Goal: Download file/media

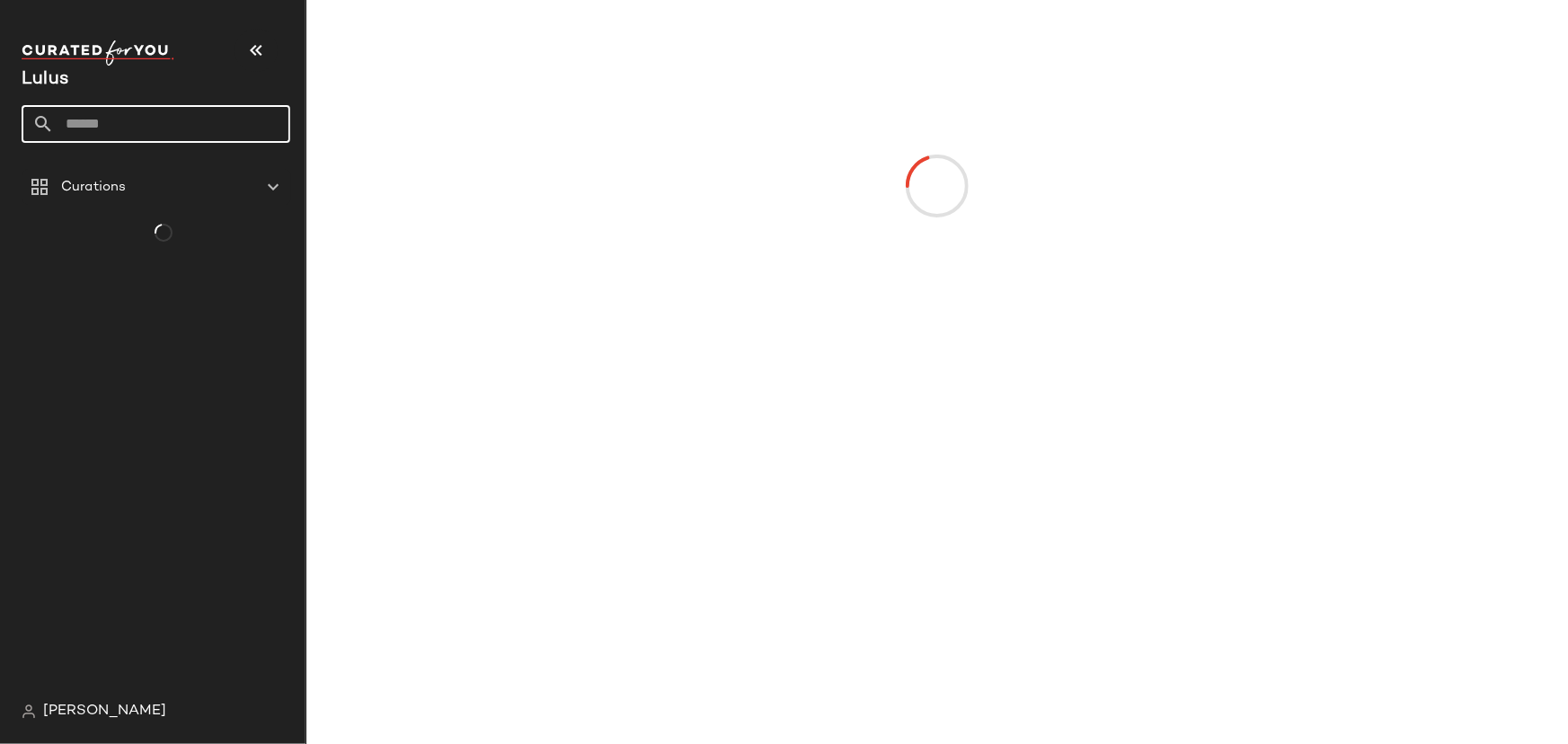
click at [153, 133] on input "text" at bounding box center [172, 124] width 236 height 37
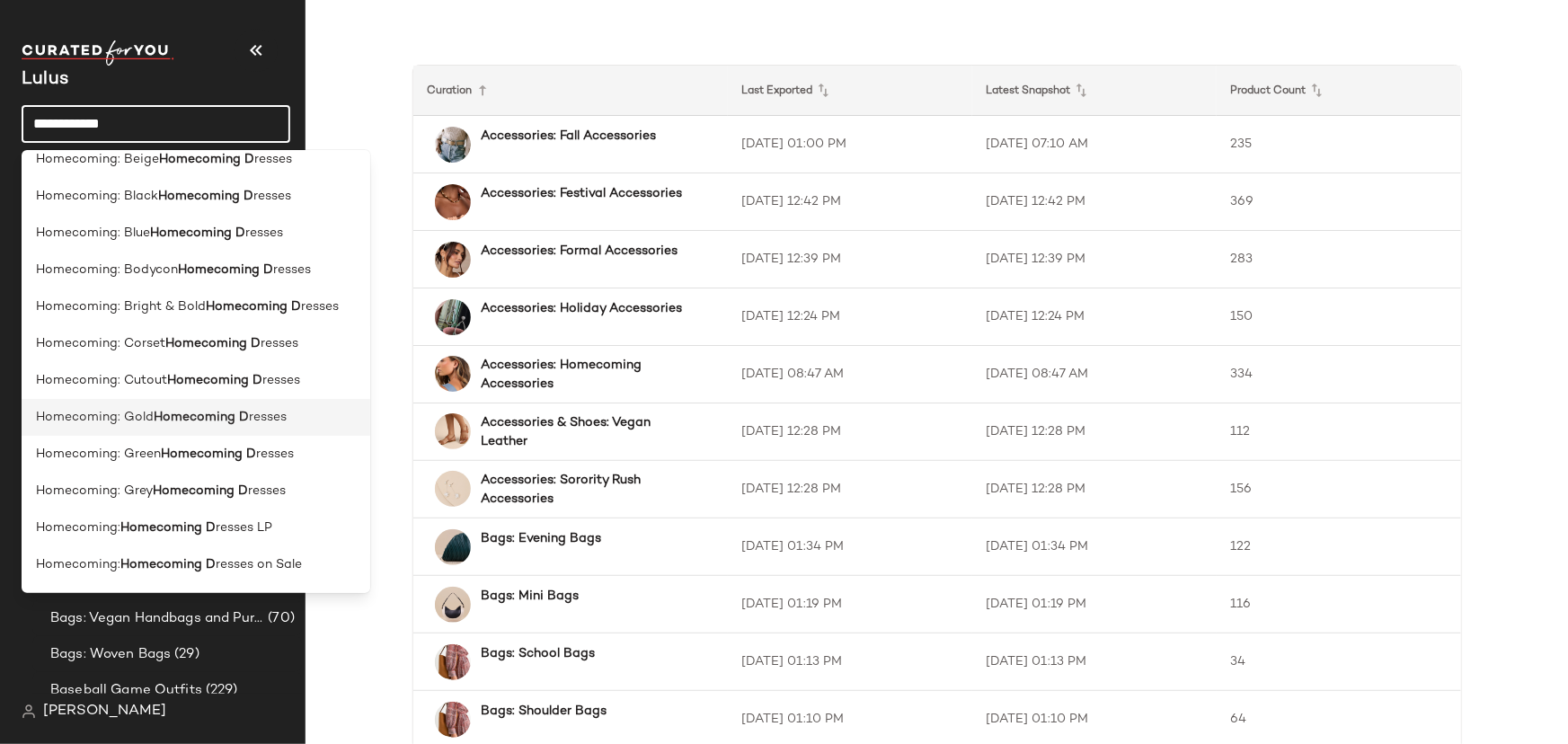
scroll to position [81, 0]
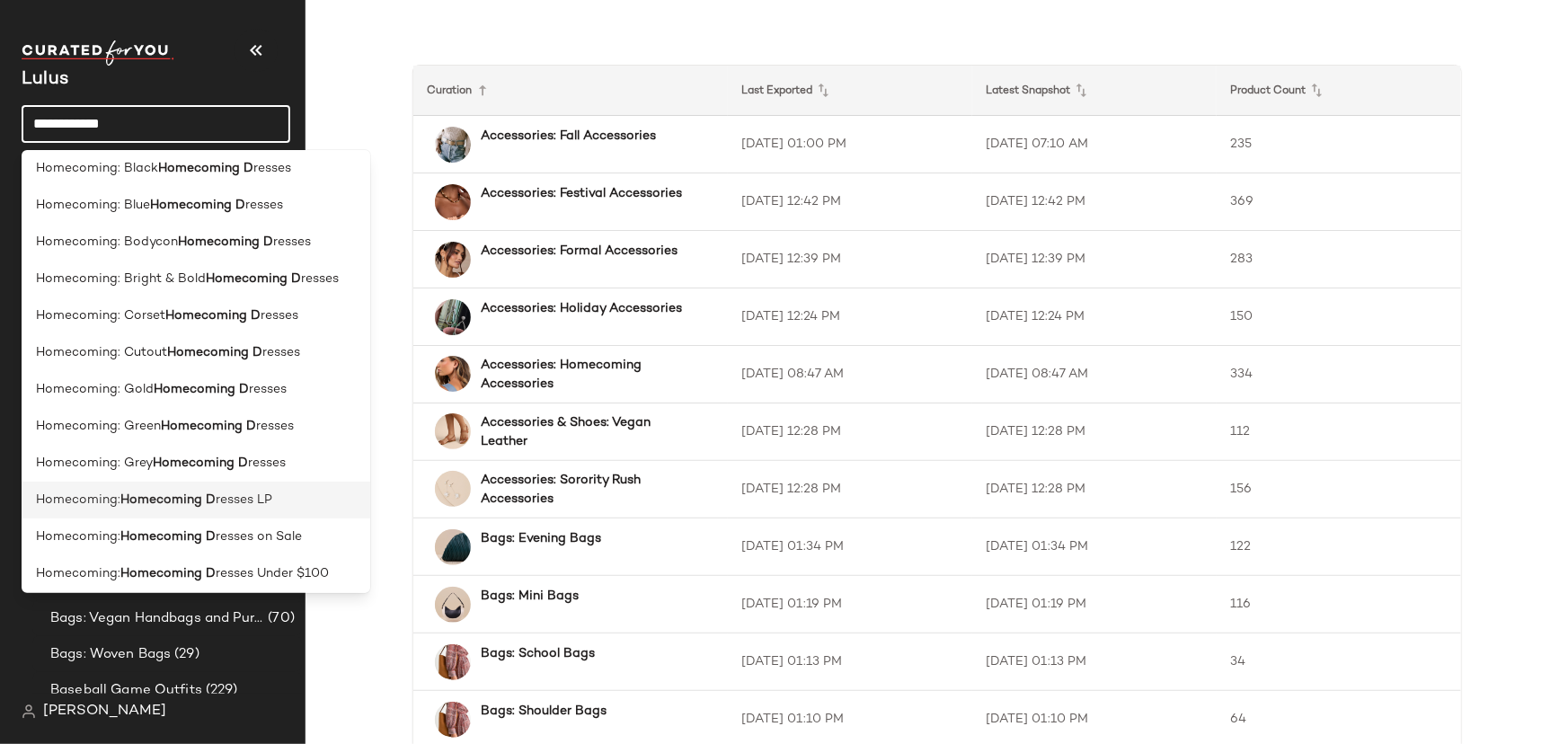
type input "**********"
click at [193, 496] on b "Homecoming D" at bounding box center [168, 500] width 95 height 19
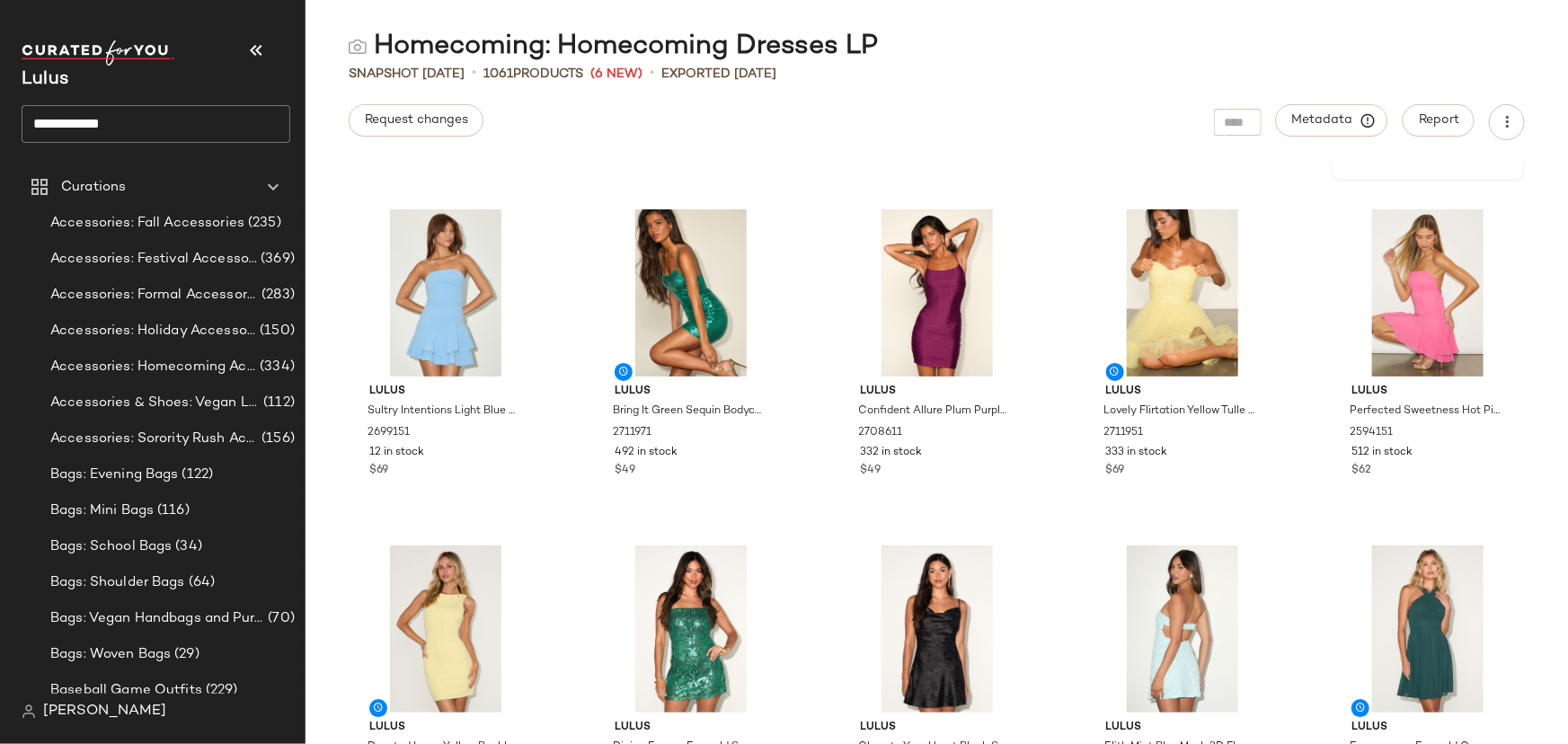
scroll to position [2717, 0]
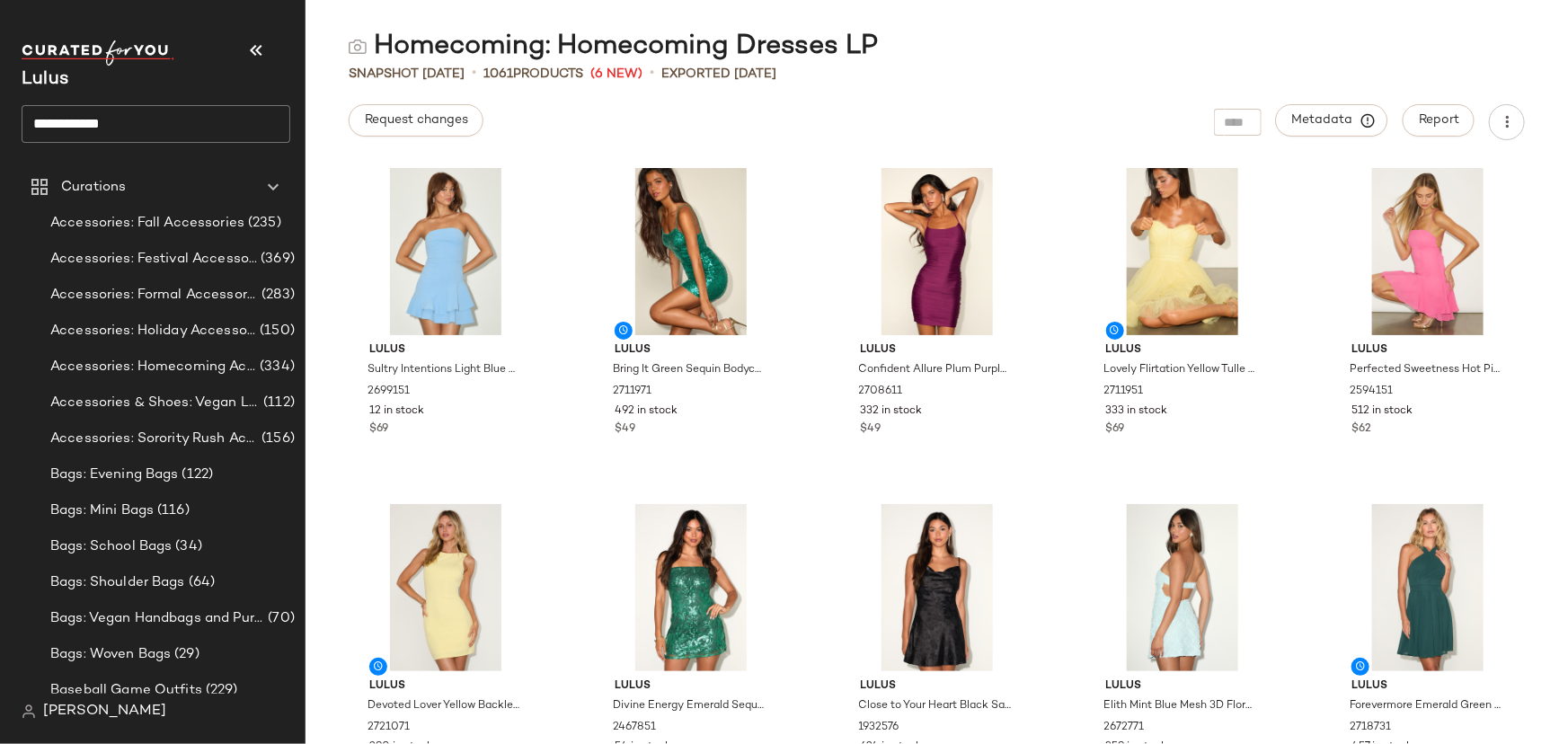
click at [1527, 129] on div "Request changes Metadata Report" at bounding box center [936, 122] width 1263 height 36
click at [1513, 124] on icon "button" at bounding box center [1506, 121] width 18 height 18
click at [1426, 172] on span "Download CSV" at bounding box center [1424, 174] width 169 height 19
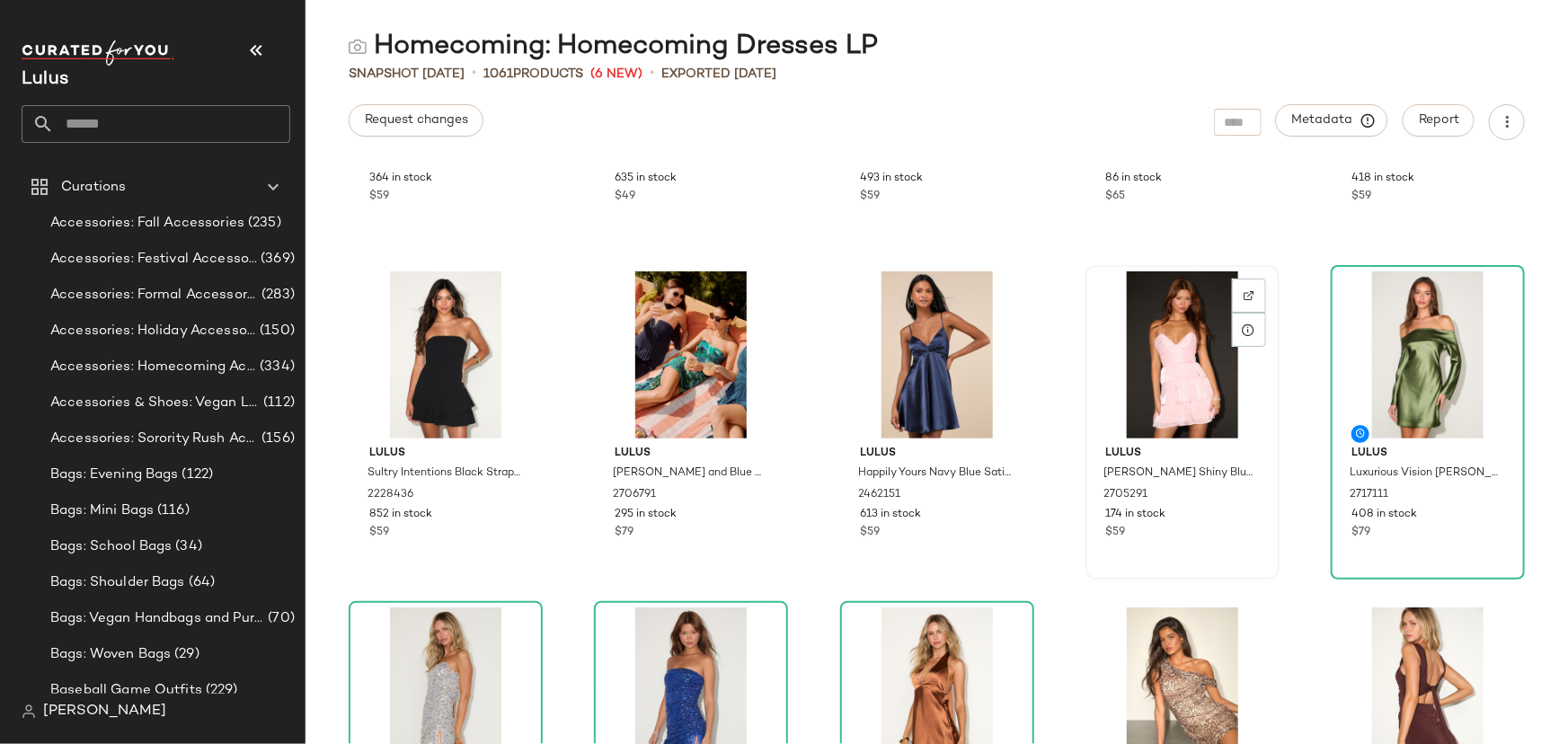
scroll to position [10836, 0]
